Goal: Task Accomplishment & Management: Complete application form

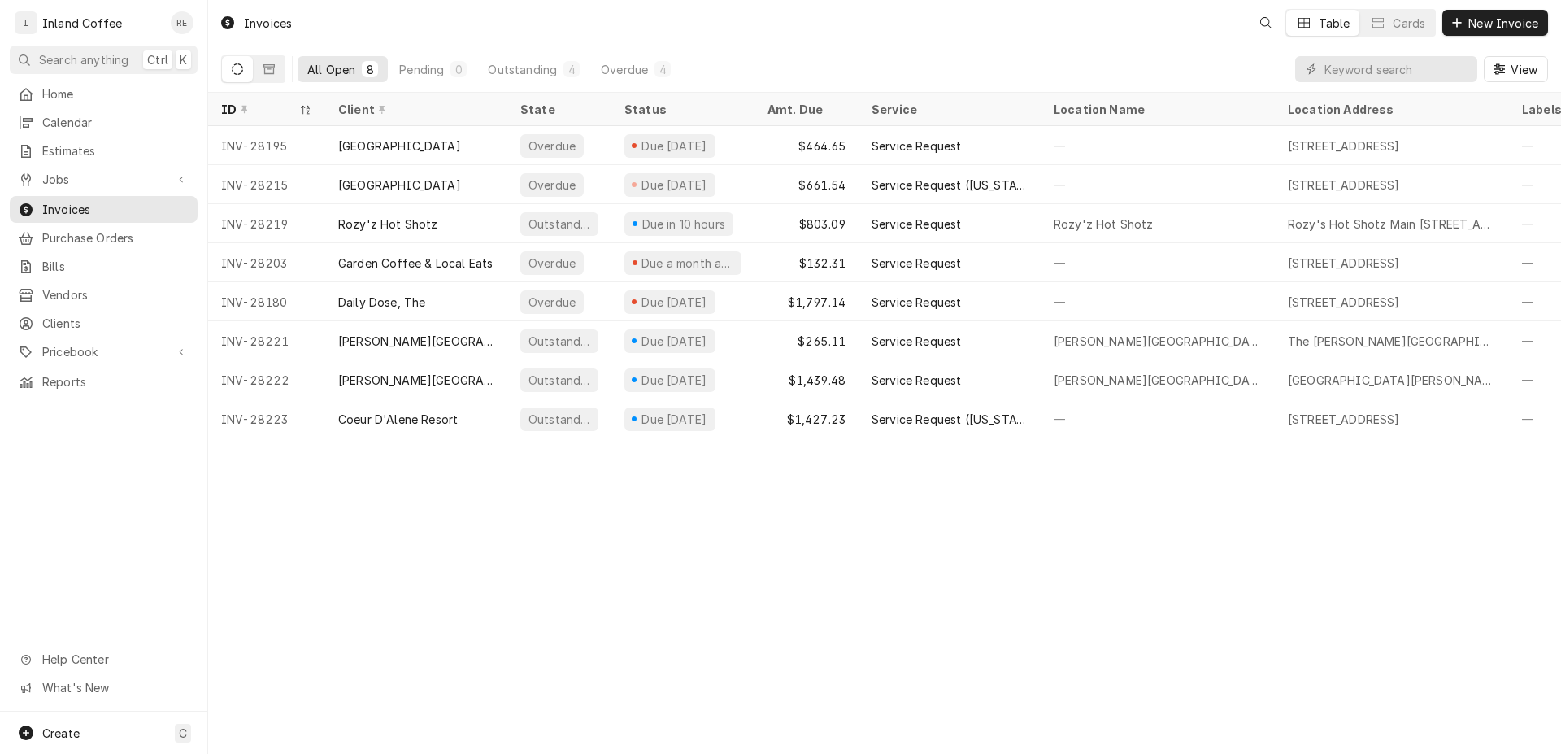
click at [1499, 24] on span "New Invoice" at bounding box center [1503, 23] width 76 height 17
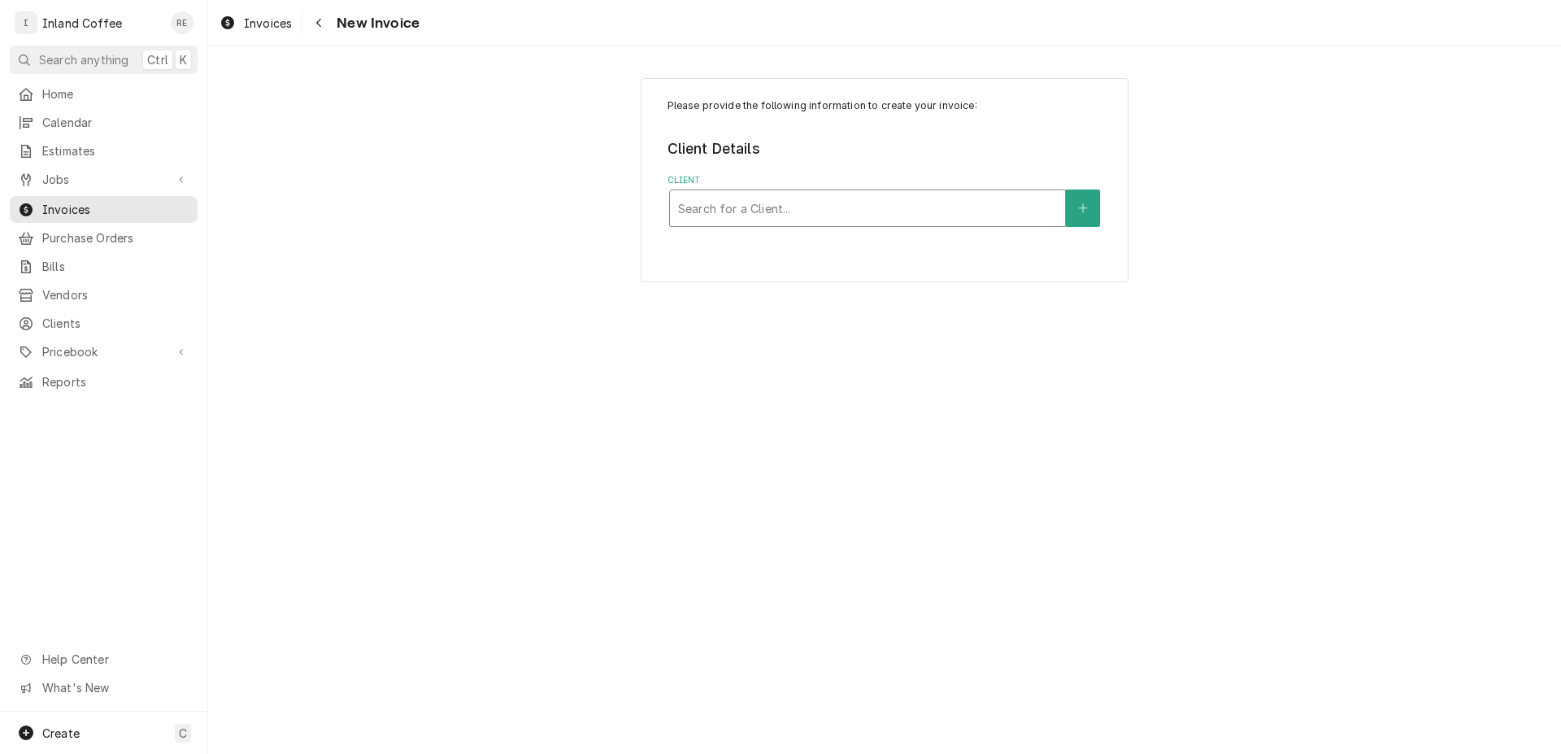
click at [764, 205] on div "Client" at bounding box center [867, 208] width 379 height 29
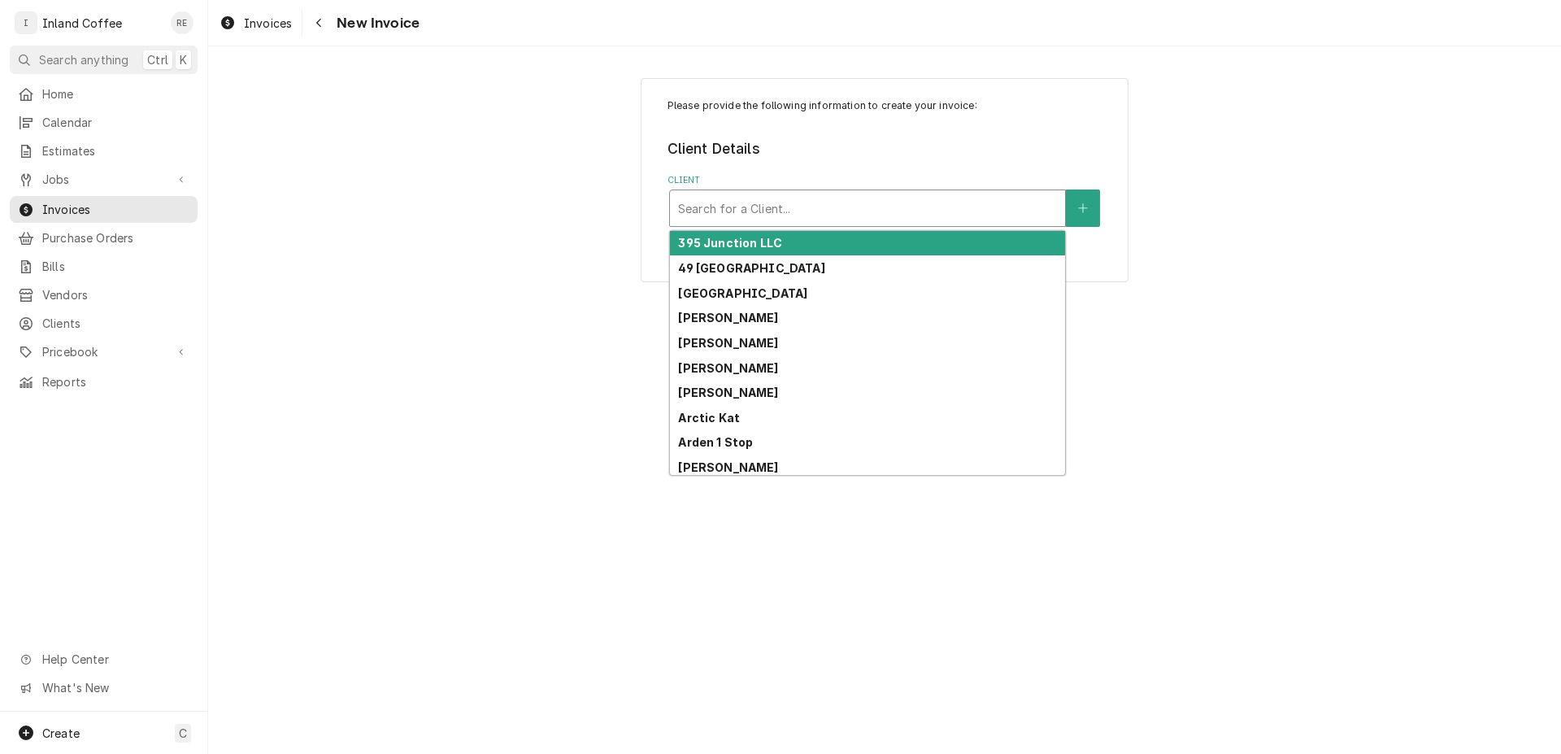
click at [751, 242] on strong "395 Junction LLC" at bounding box center [730, 243] width 104 height 14
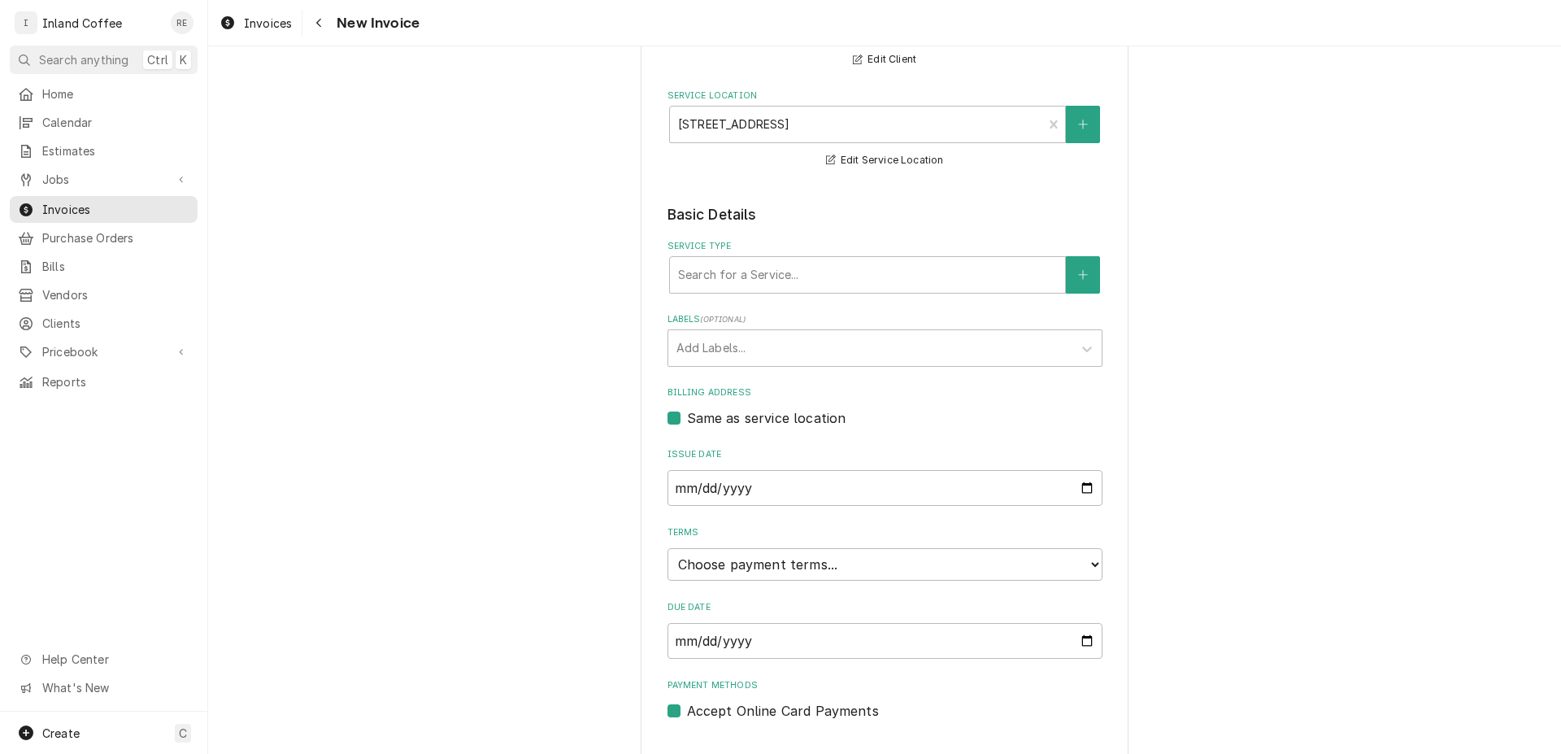
scroll to position [219, 0]
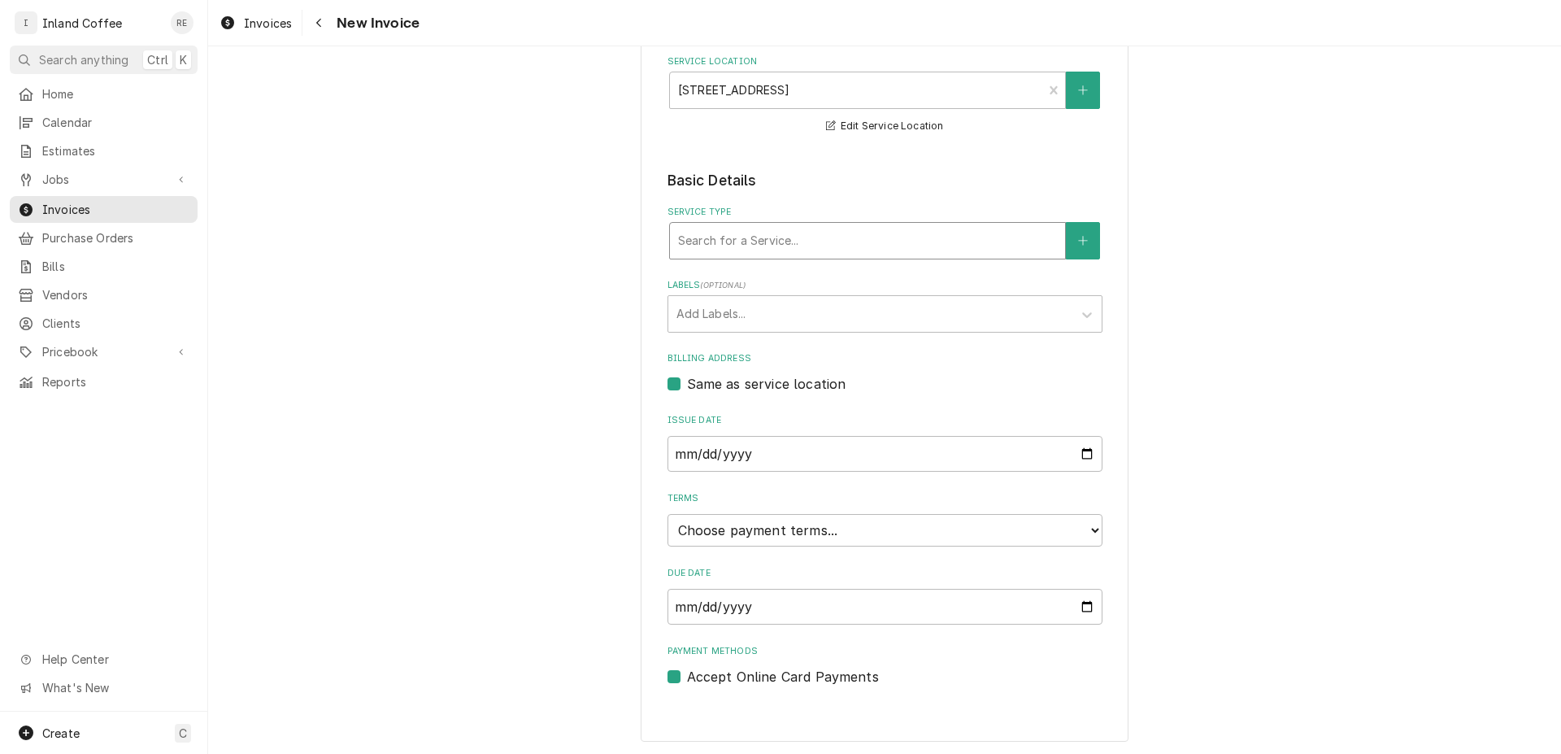
click at [929, 234] on div "Service Type" at bounding box center [867, 240] width 379 height 29
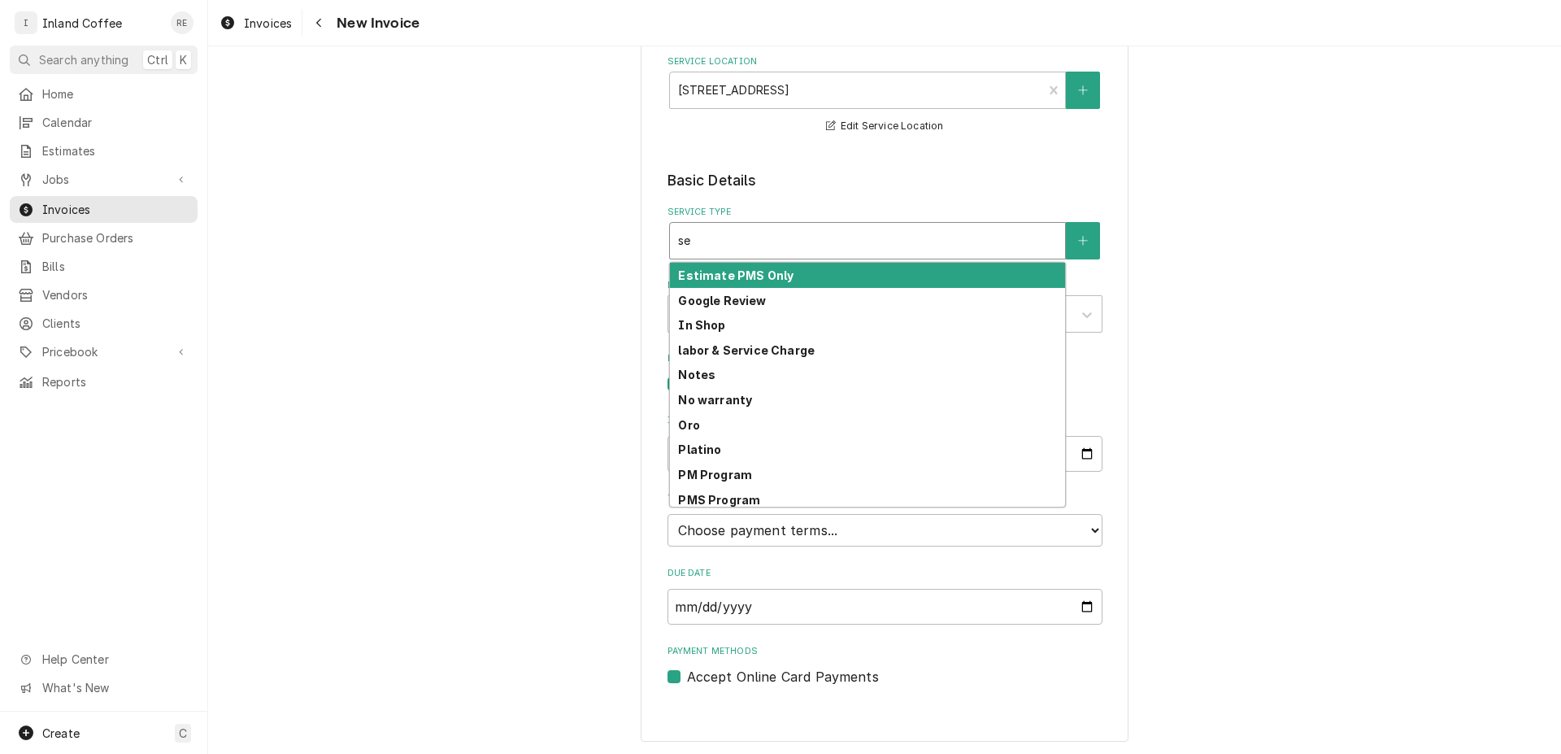
type input "s"
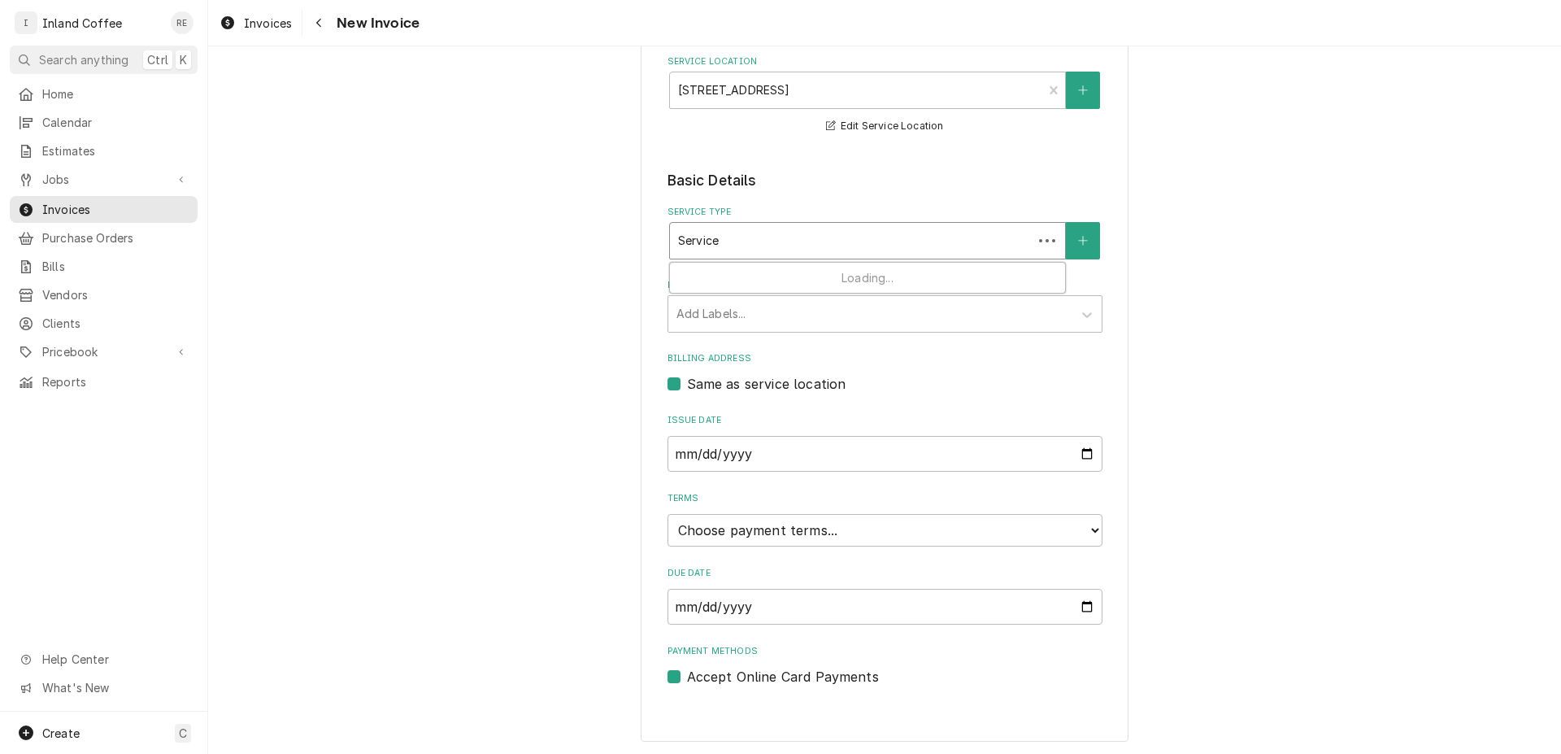
scroll to position [0, 0]
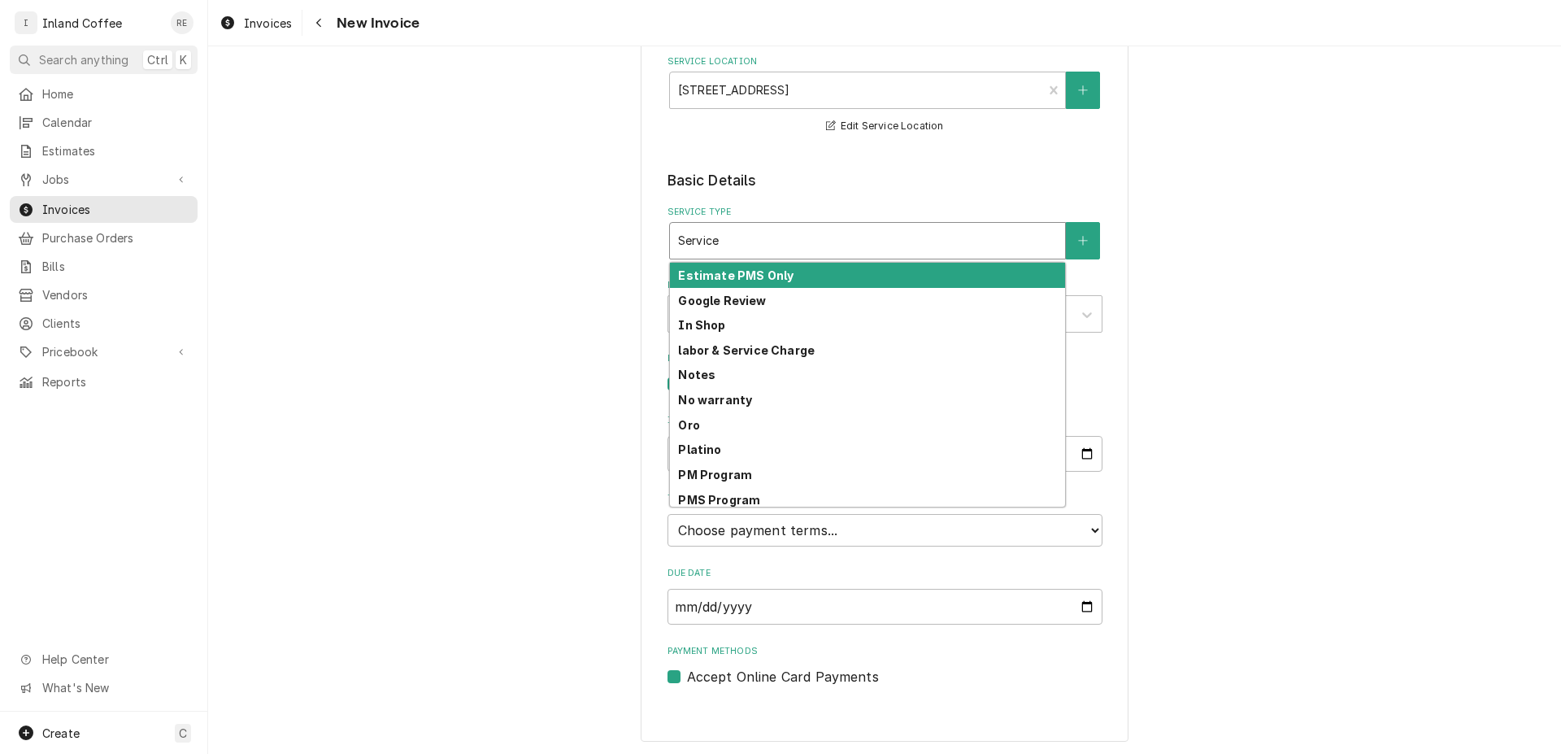
type input "Service"
